Goal: Information Seeking & Learning: Learn about a topic

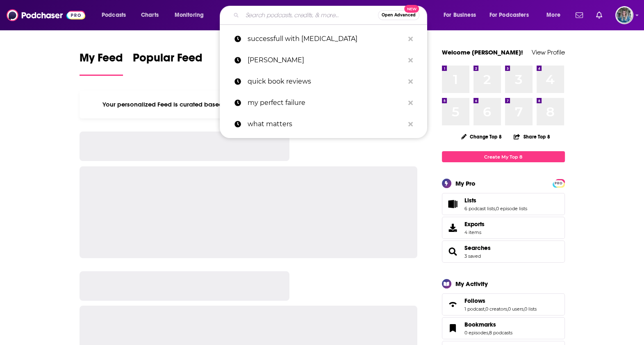
click at [290, 12] on input "Search podcasts, credits, & more..." at bounding box center [310, 15] width 136 height 13
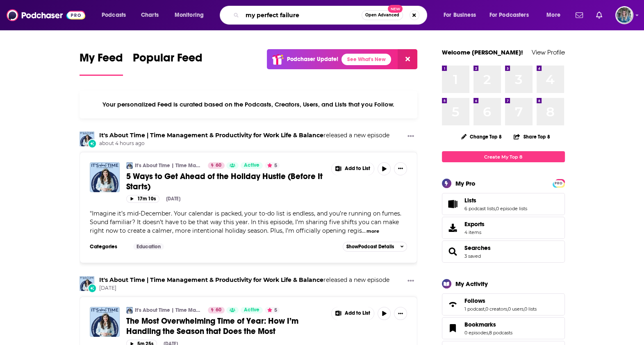
type input "my perfect failure"
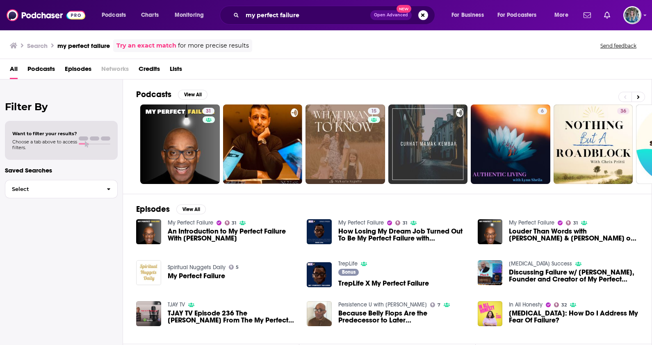
click at [205, 233] on span "An Introduction to My Perfect Failure With [PERSON_NAME]" at bounding box center [233, 235] width 130 height 14
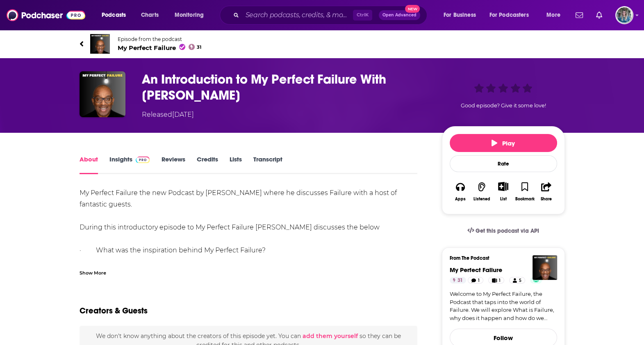
click at [107, 270] on div "Show More" at bounding box center [249, 273] width 338 height 8
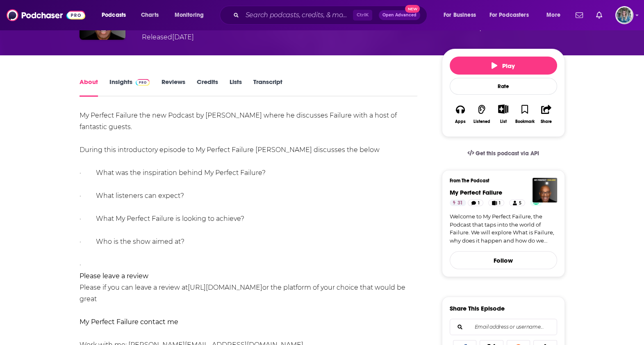
scroll to position [102, 0]
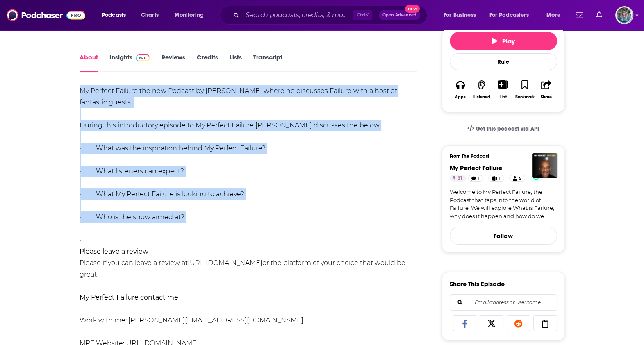
drag, startPoint x: 228, startPoint y: 222, endPoint x: 64, endPoint y: 89, distance: 211.3
copy div "My Perfect Failure the new Podcast by [PERSON_NAME] where he discusses Failure …"
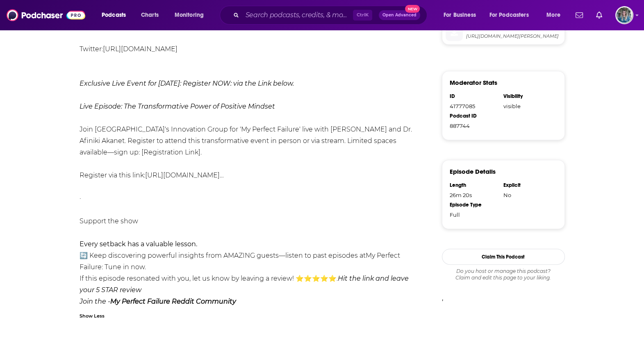
scroll to position [307, 0]
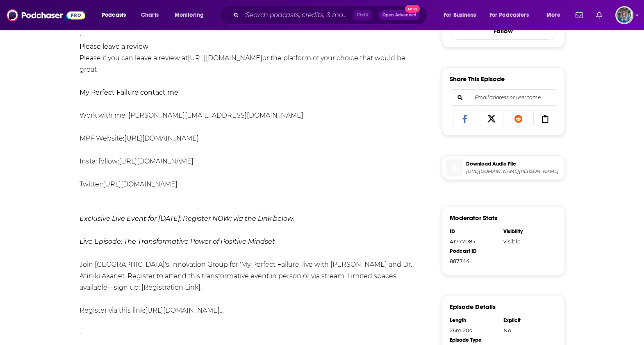
click at [207, 206] on div "My Perfect Failure the new Podcast by [PERSON_NAME] where he discusses Failure …" at bounding box center [249, 161] width 338 height 562
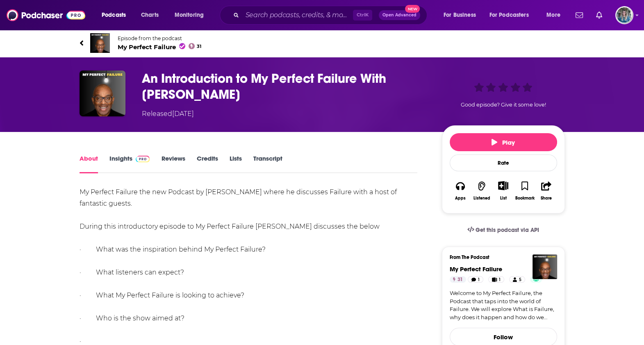
scroll to position [0, 0]
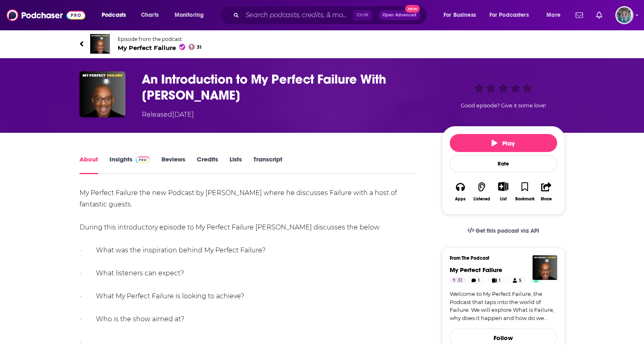
click at [125, 158] on link "Insights" at bounding box center [129, 164] width 41 height 19
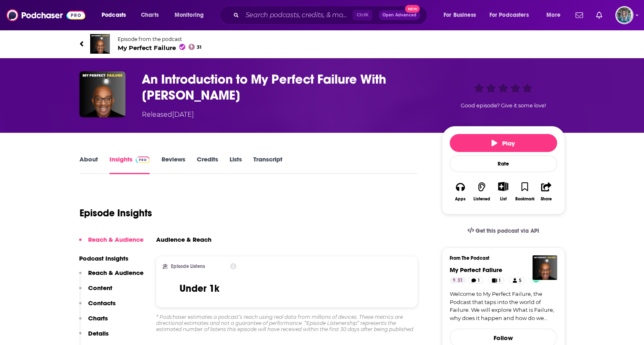
click at [84, 162] on link "About" at bounding box center [89, 164] width 18 height 19
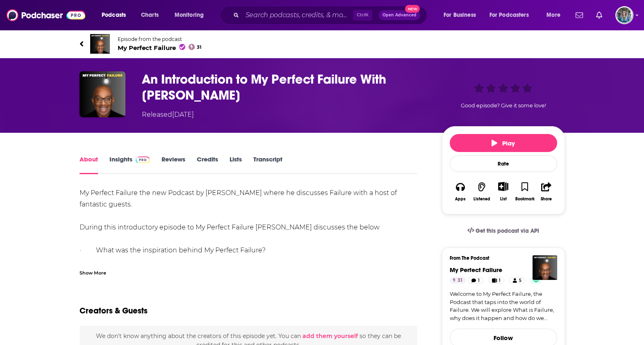
drag, startPoint x: 89, startPoint y: 268, endPoint x: 93, endPoint y: 267, distance: 4.3
click at [89, 269] on div "Show More" at bounding box center [93, 273] width 27 height 8
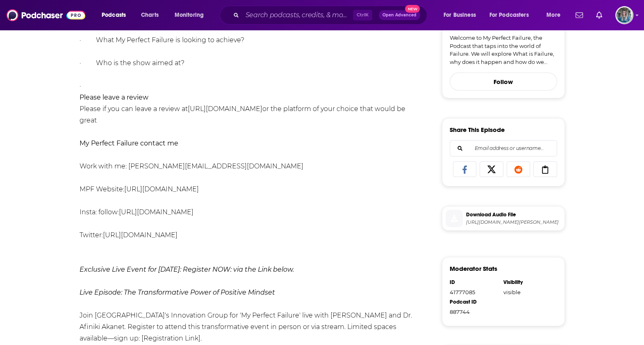
scroll to position [307, 0]
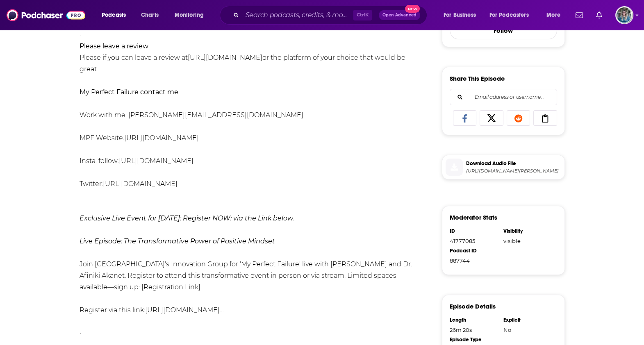
click at [199, 139] on link "[URL][DOMAIN_NAME]" at bounding box center [161, 138] width 75 height 8
